Goal: Information Seeking & Learning: Learn about a topic

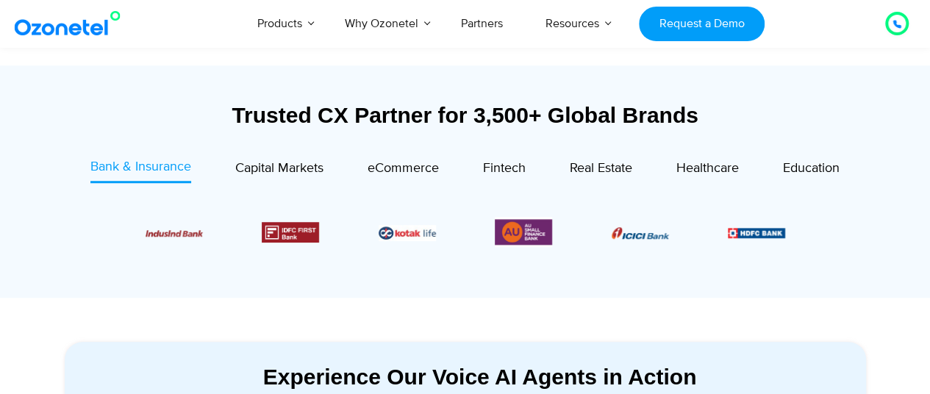
scroll to position [500, 0]
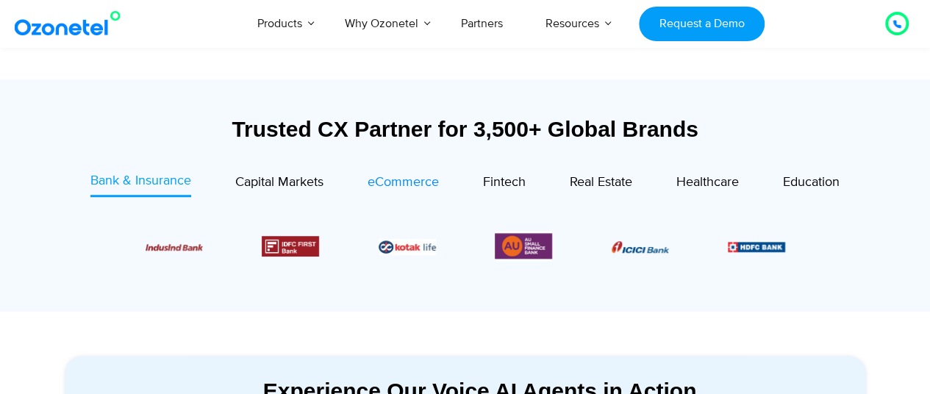
click at [388, 184] on span "eCommerce" at bounding box center [403, 182] width 71 height 16
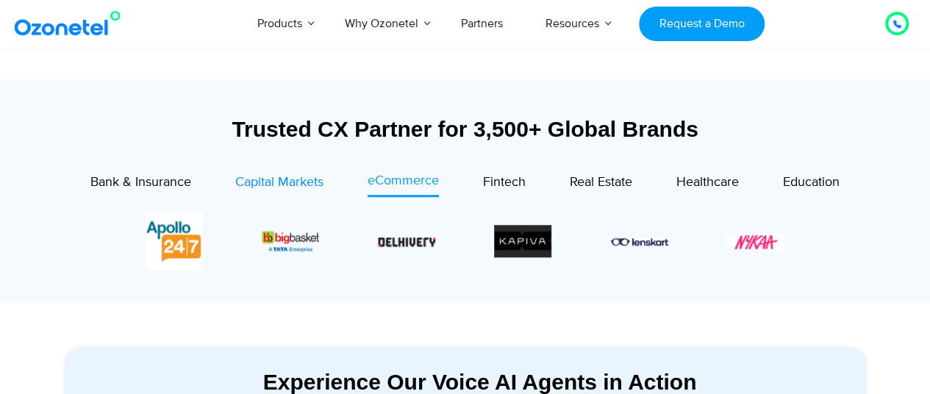
click at [260, 185] on span "Capital Markets" at bounding box center [279, 182] width 88 height 16
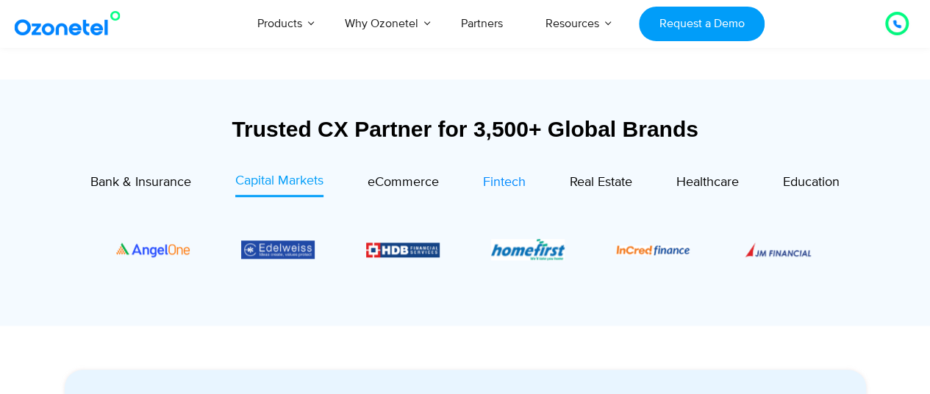
click at [511, 174] on span "Fintech" at bounding box center [504, 182] width 43 height 16
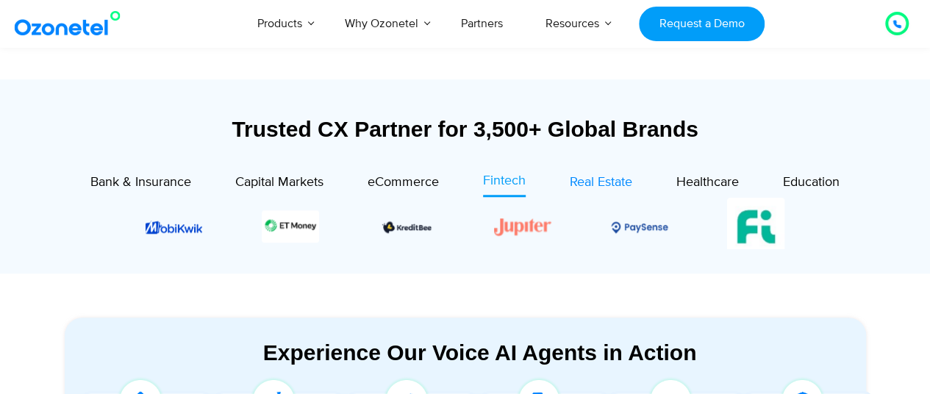
click at [585, 179] on span "Real Estate" at bounding box center [601, 182] width 62 height 16
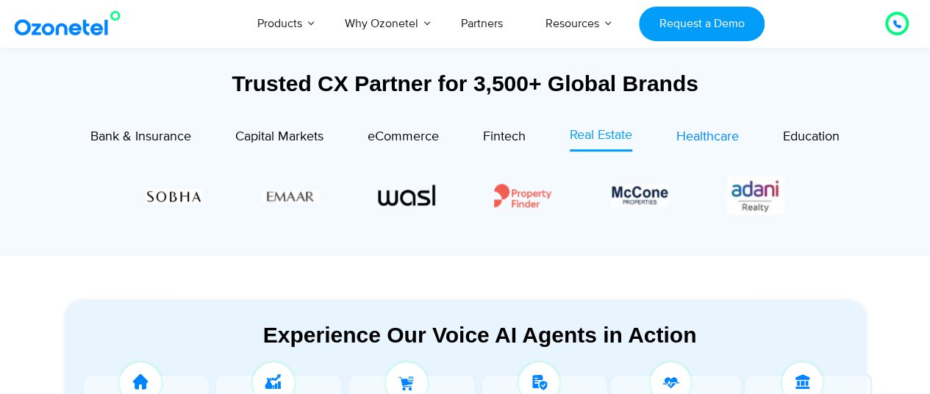
scroll to position [546, 0]
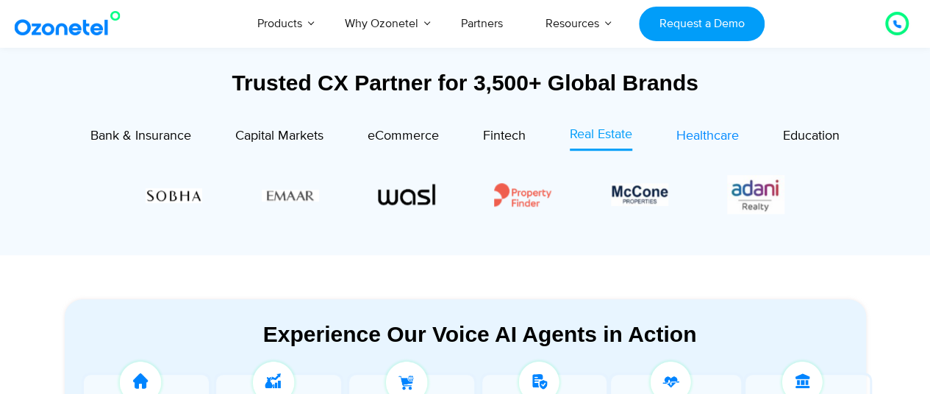
click at [725, 136] on span "Healthcare" at bounding box center [707, 136] width 62 height 16
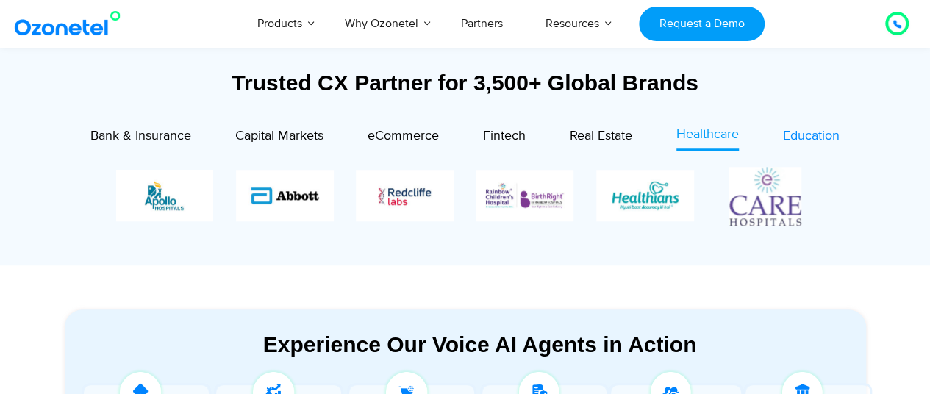
click at [809, 136] on span "Education" at bounding box center [811, 136] width 57 height 16
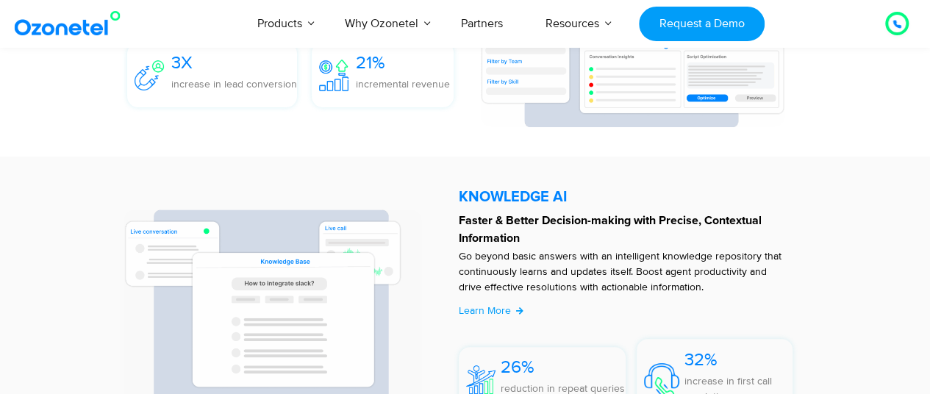
scroll to position [2876, 0]
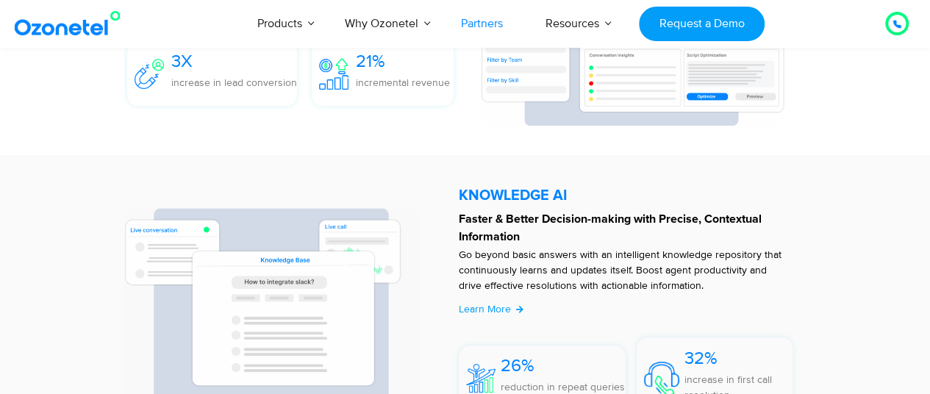
click at [489, 24] on link "Partners" at bounding box center [482, 23] width 85 height 49
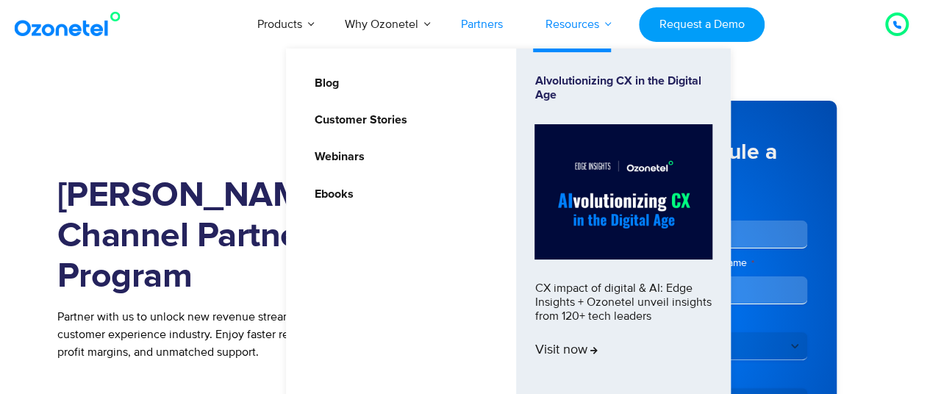
click at [606, 24] on link "Resources" at bounding box center [572, 24] width 96 height 49
click at [362, 121] on link "Customer Stories" at bounding box center [356, 120] width 104 height 18
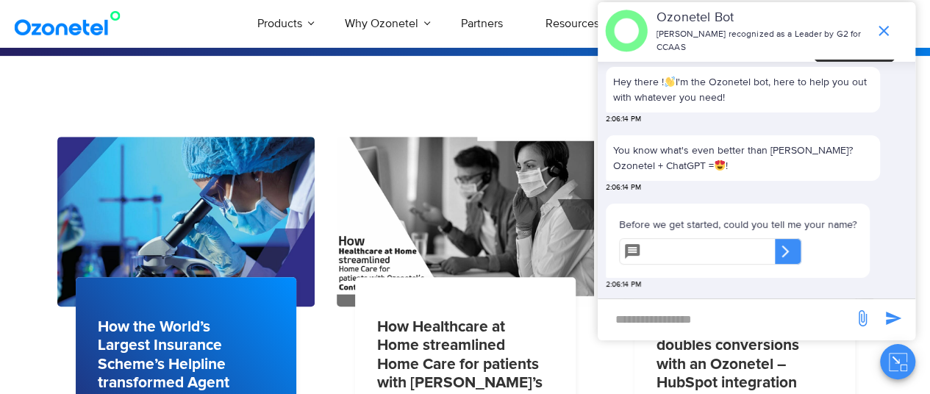
scroll to position [221, 0]
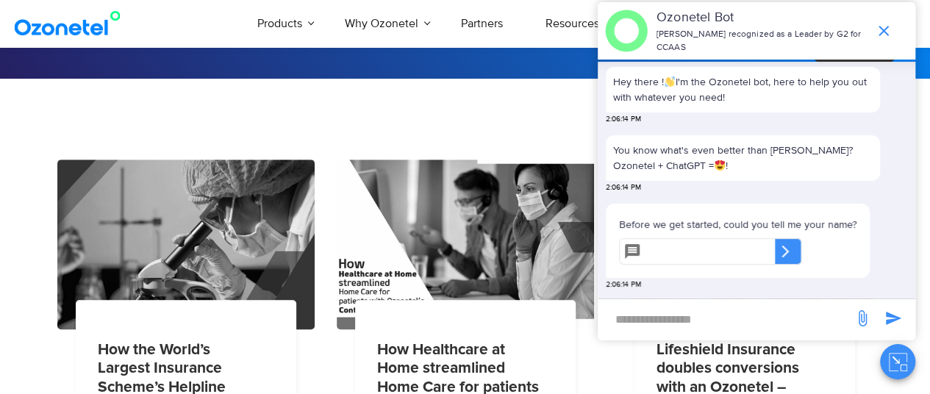
click at [882, 26] on icon "end chat or minimize" at bounding box center [884, 31] width 18 height 18
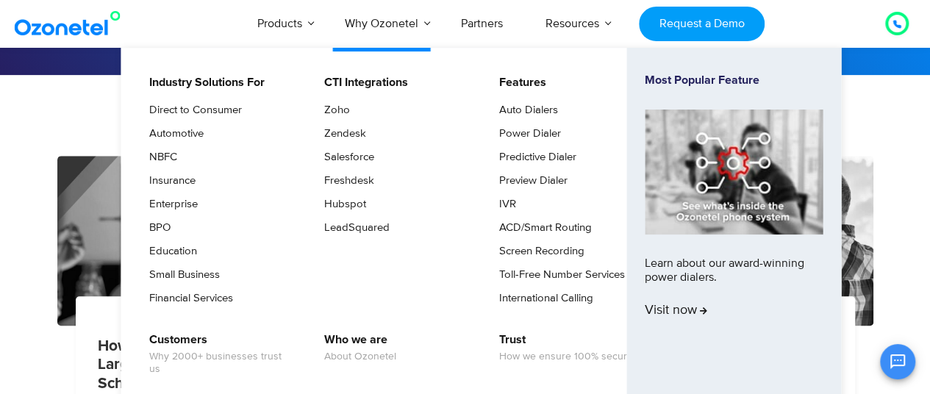
scroll to position [232, 0]
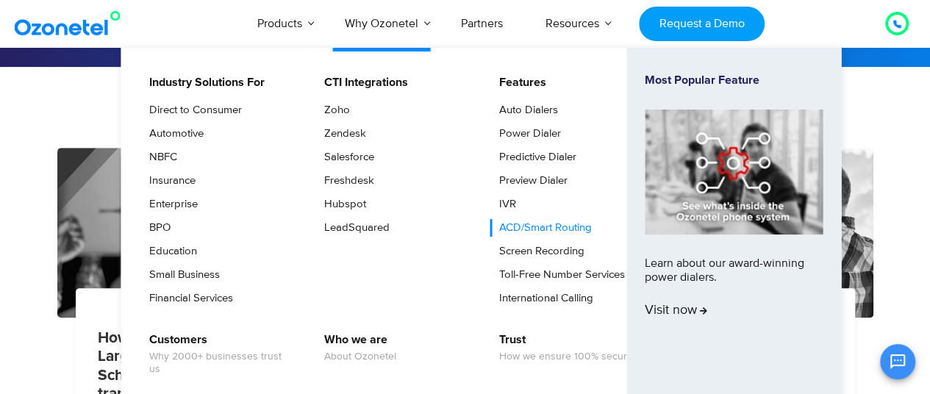
click at [521, 227] on link "ACD/Smart Routing" at bounding box center [542, 228] width 104 height 18
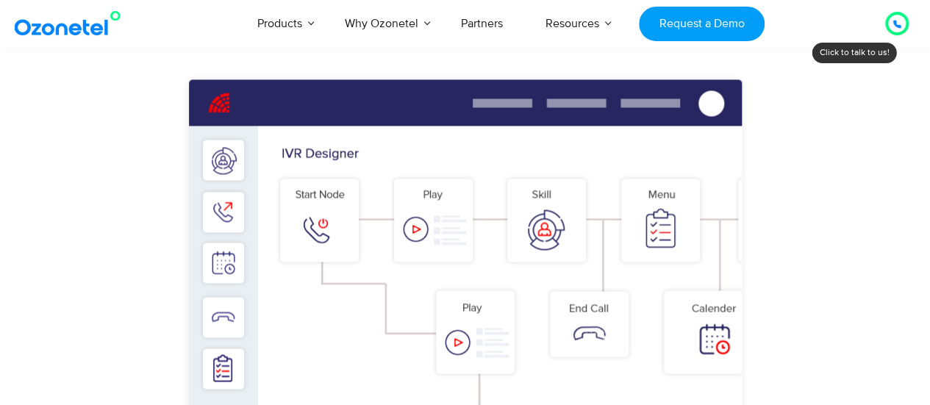
scroll to position [1014, 0]
